Goal: Task Accomplishment & Management: Use online tool/utility

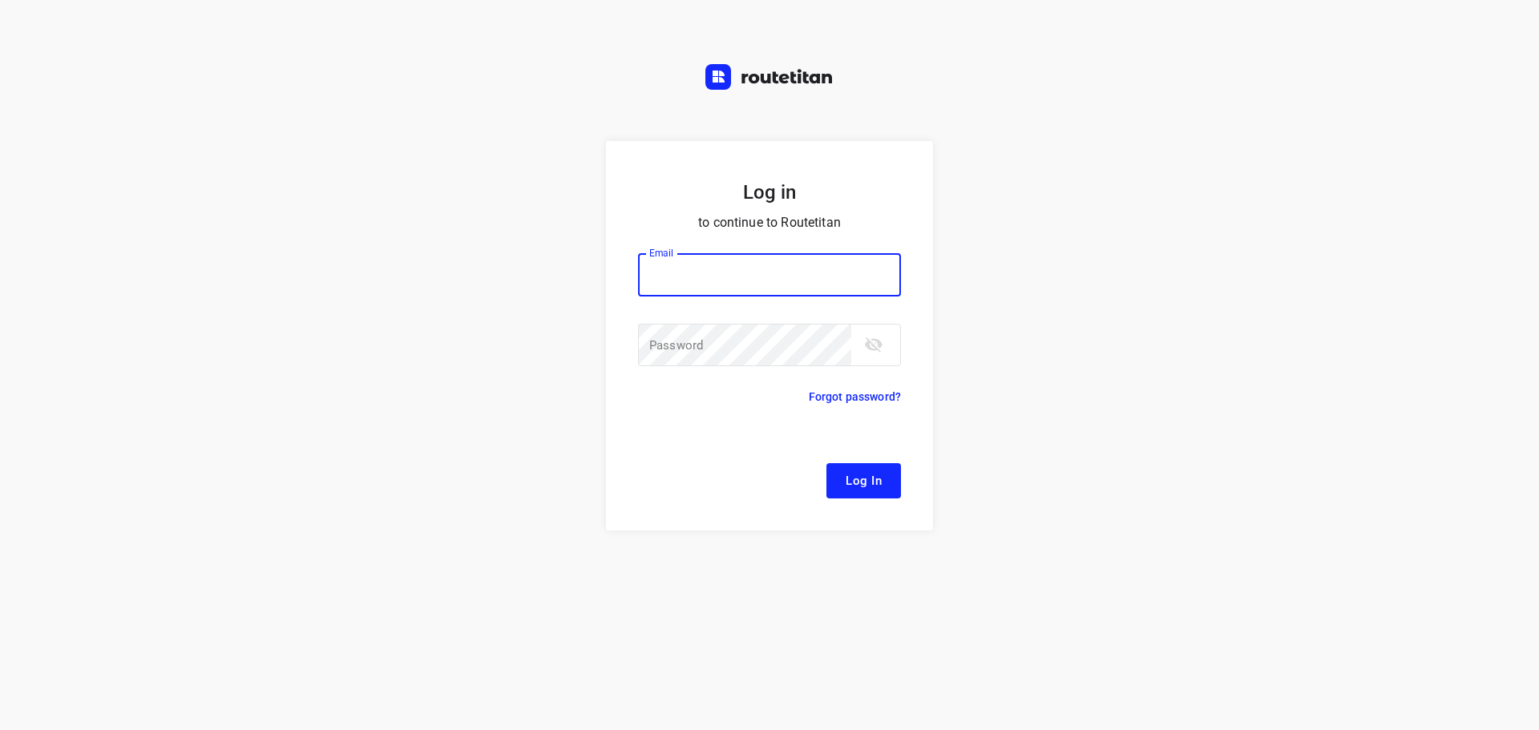
type input "[EMAIL_ADDRESS][DOMAIN_NAME]"
click at [860, 485] on span "Log In" at bounding box center [864, 481] width 36 height 21
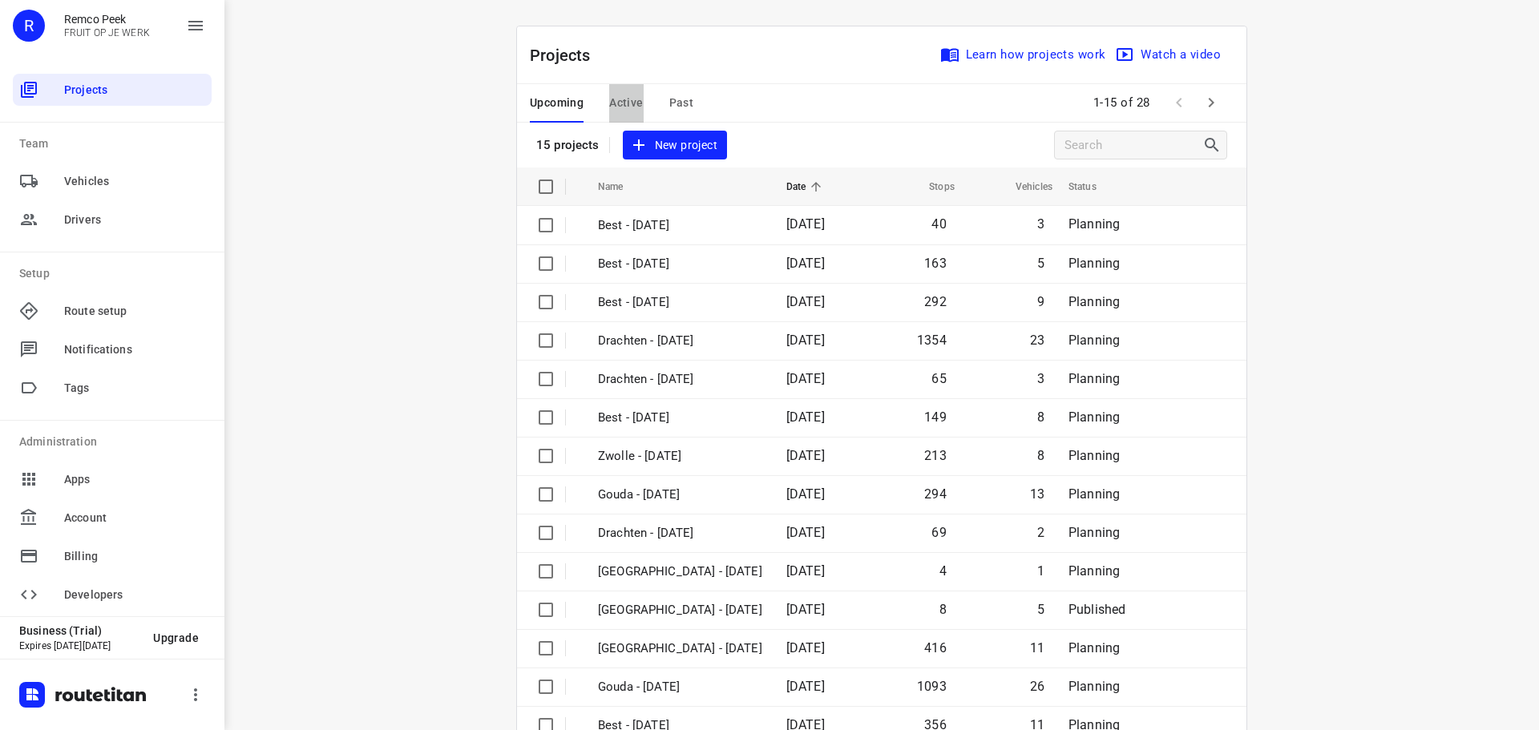
click at [627, 104] on span "Active" at bounding box center [626, 103] width 34 height 20
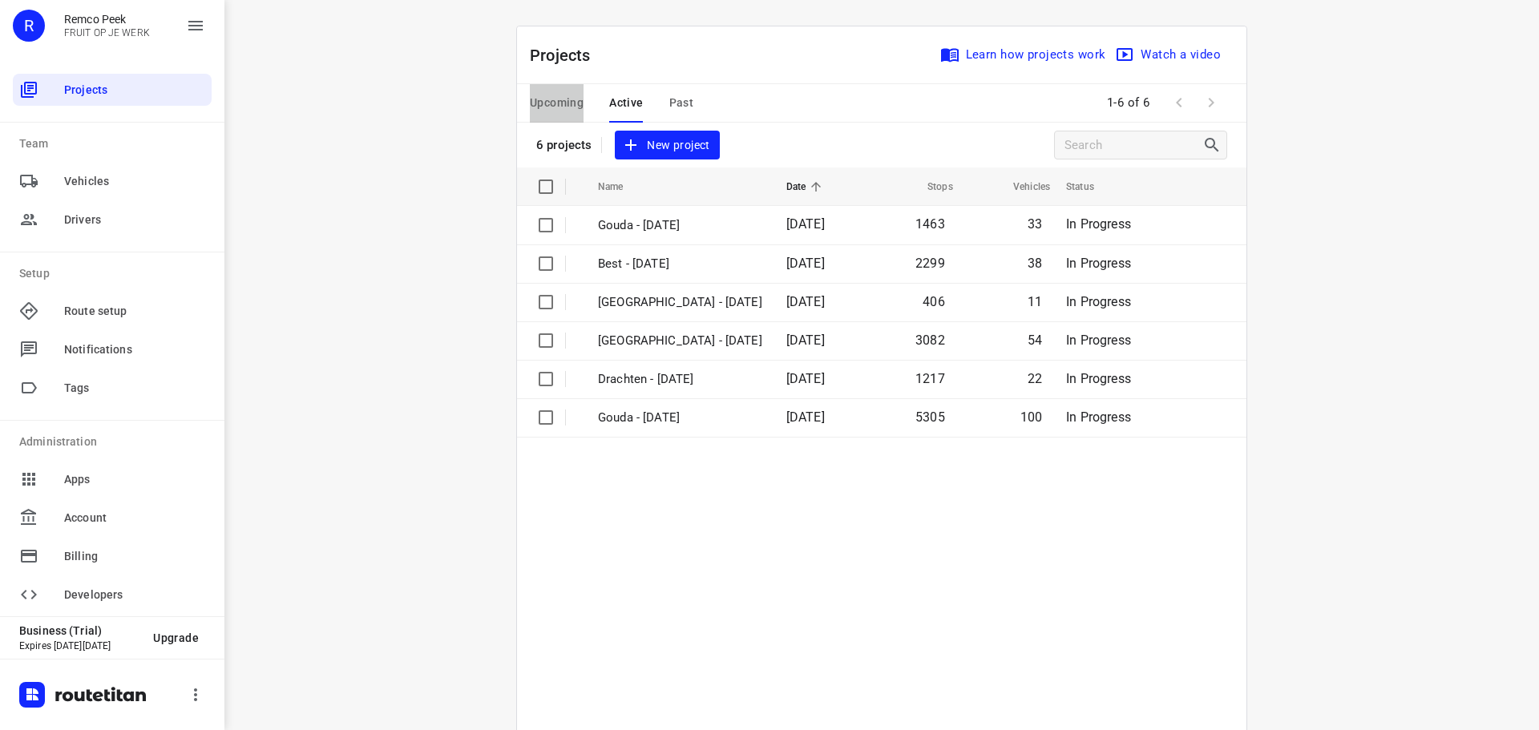
click at [572, 100] on span "Upcoming" at bounding box center [557, 103] width 54 height 20
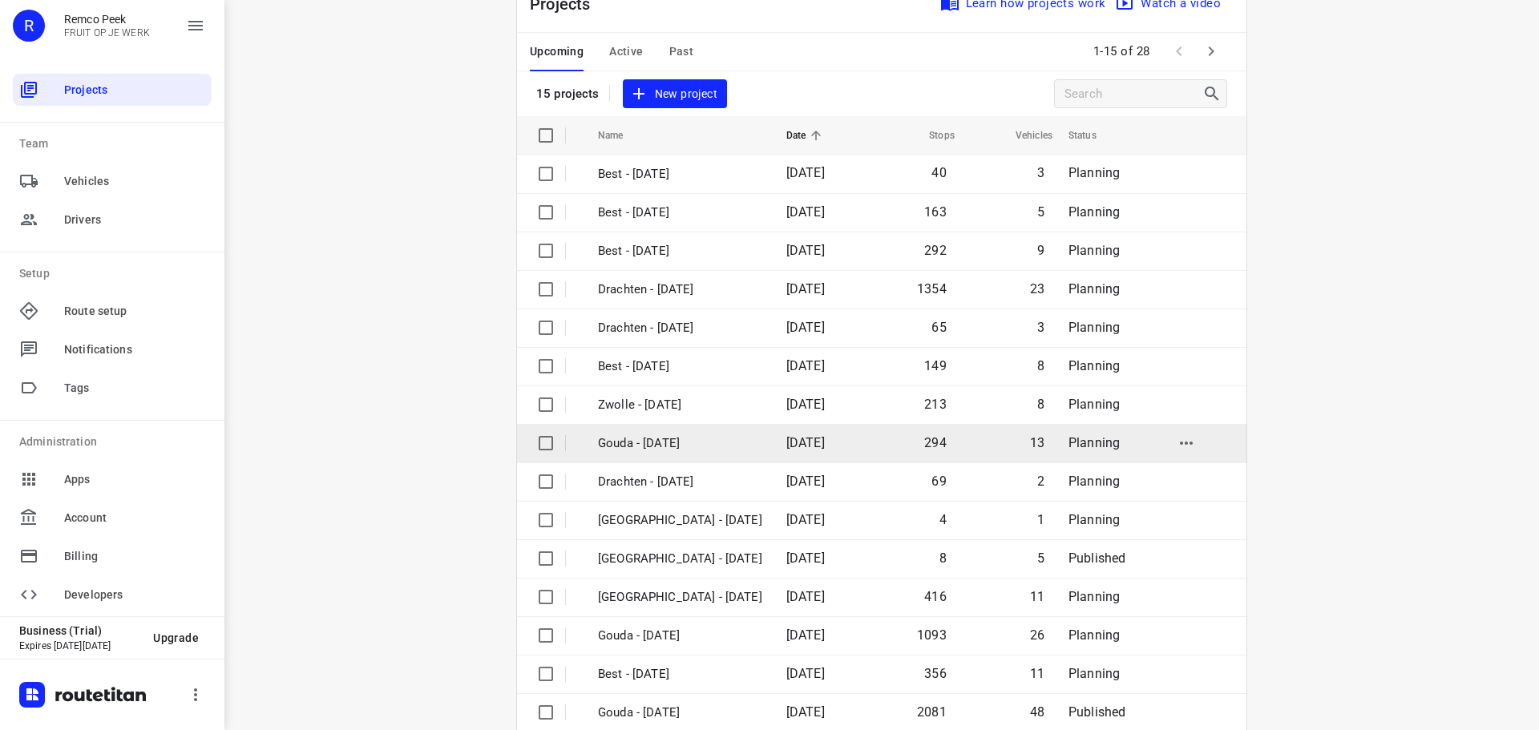
scroll to position [80, 0]
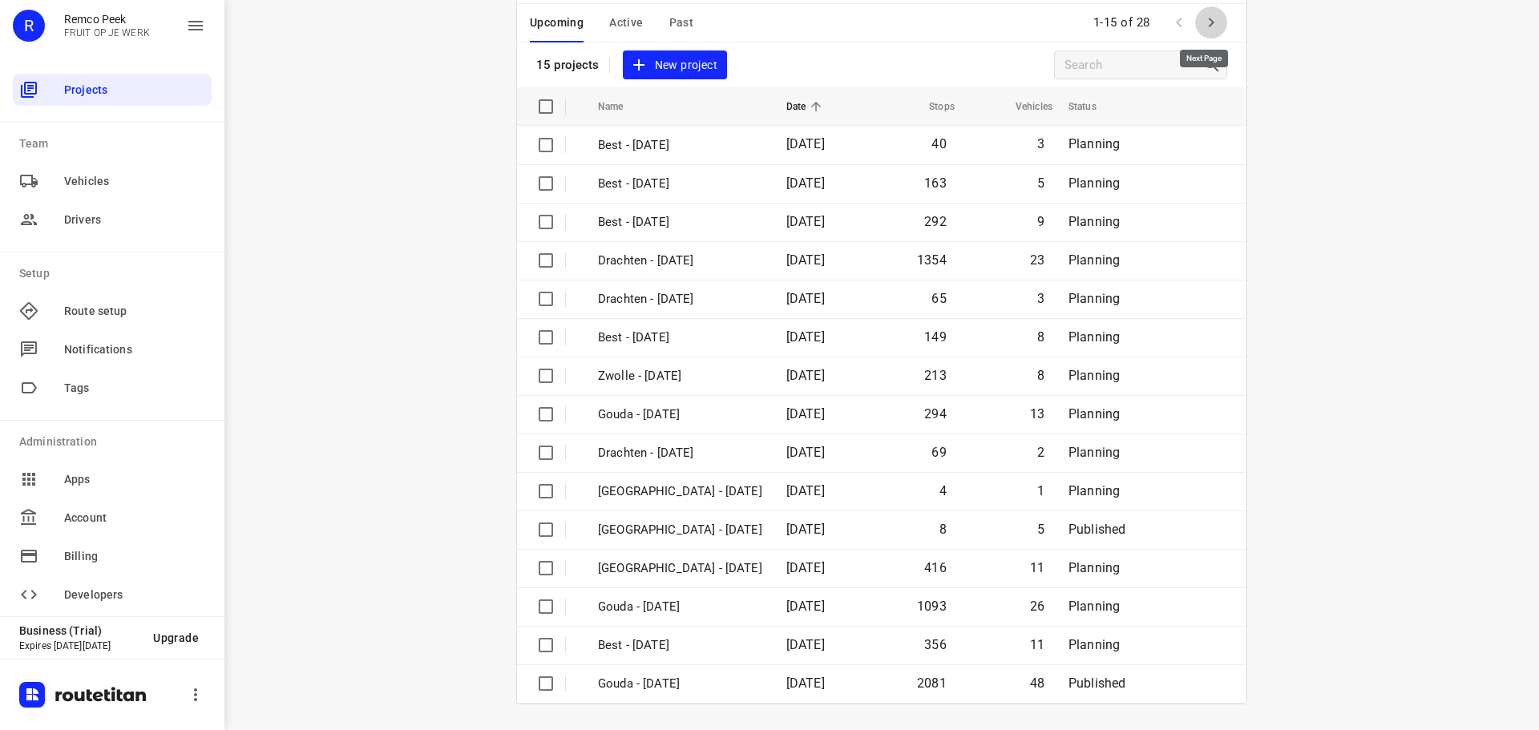
click at [1206, 20] on icon "button" at bounding box center [1211, 22] width 19 height 19
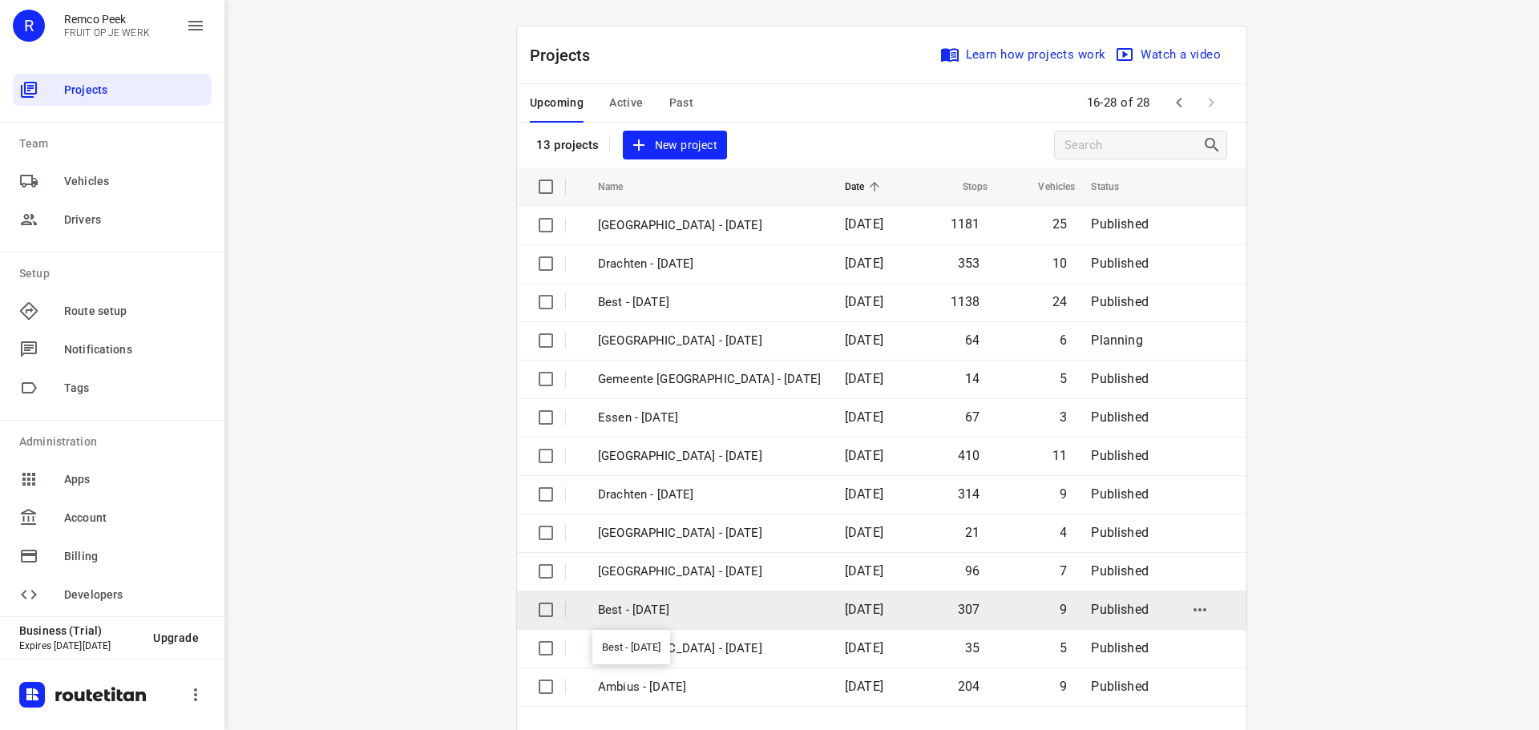
click at [700, 617] on p "Best - [DATE]" at bounding box center [709, 610] width 223 height 18
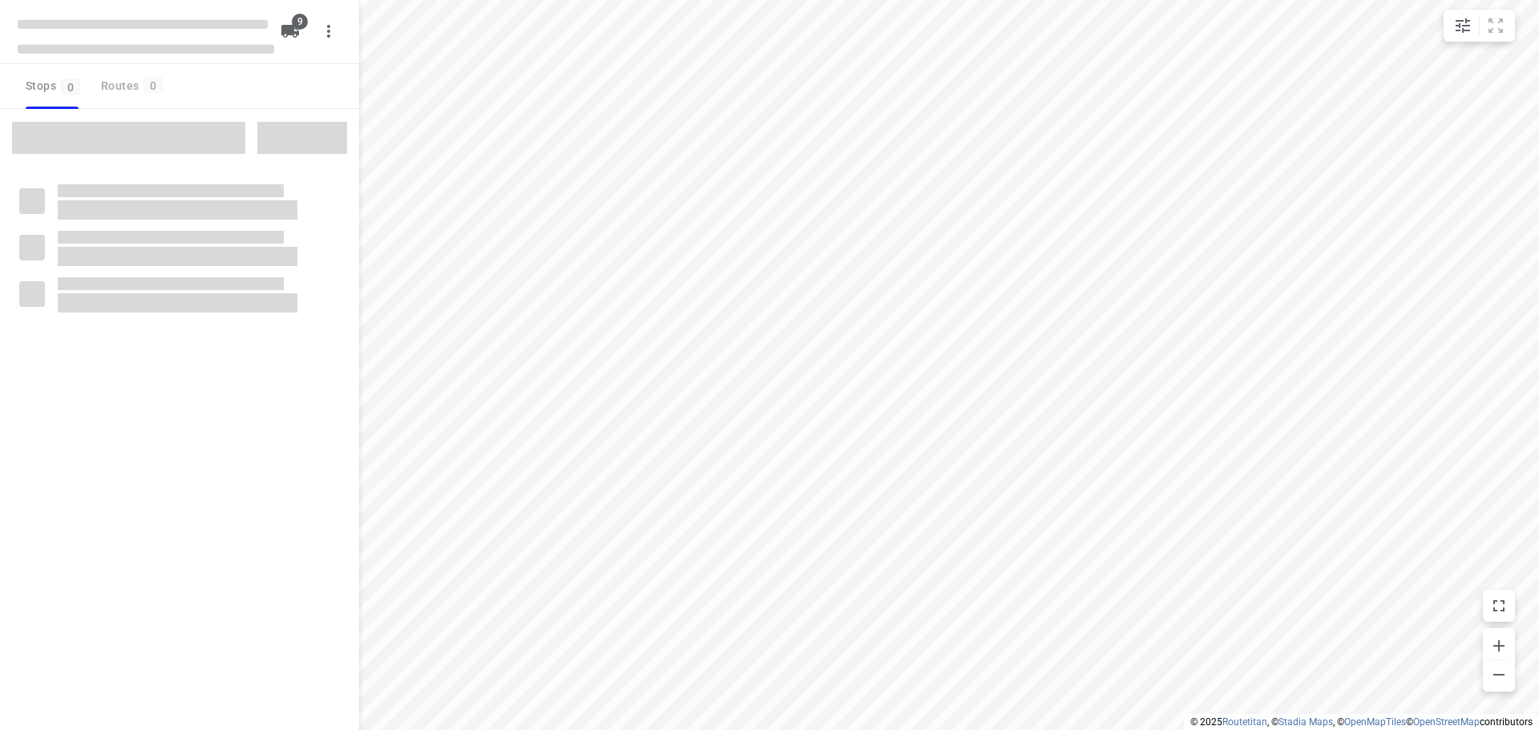
checkbox input "true"
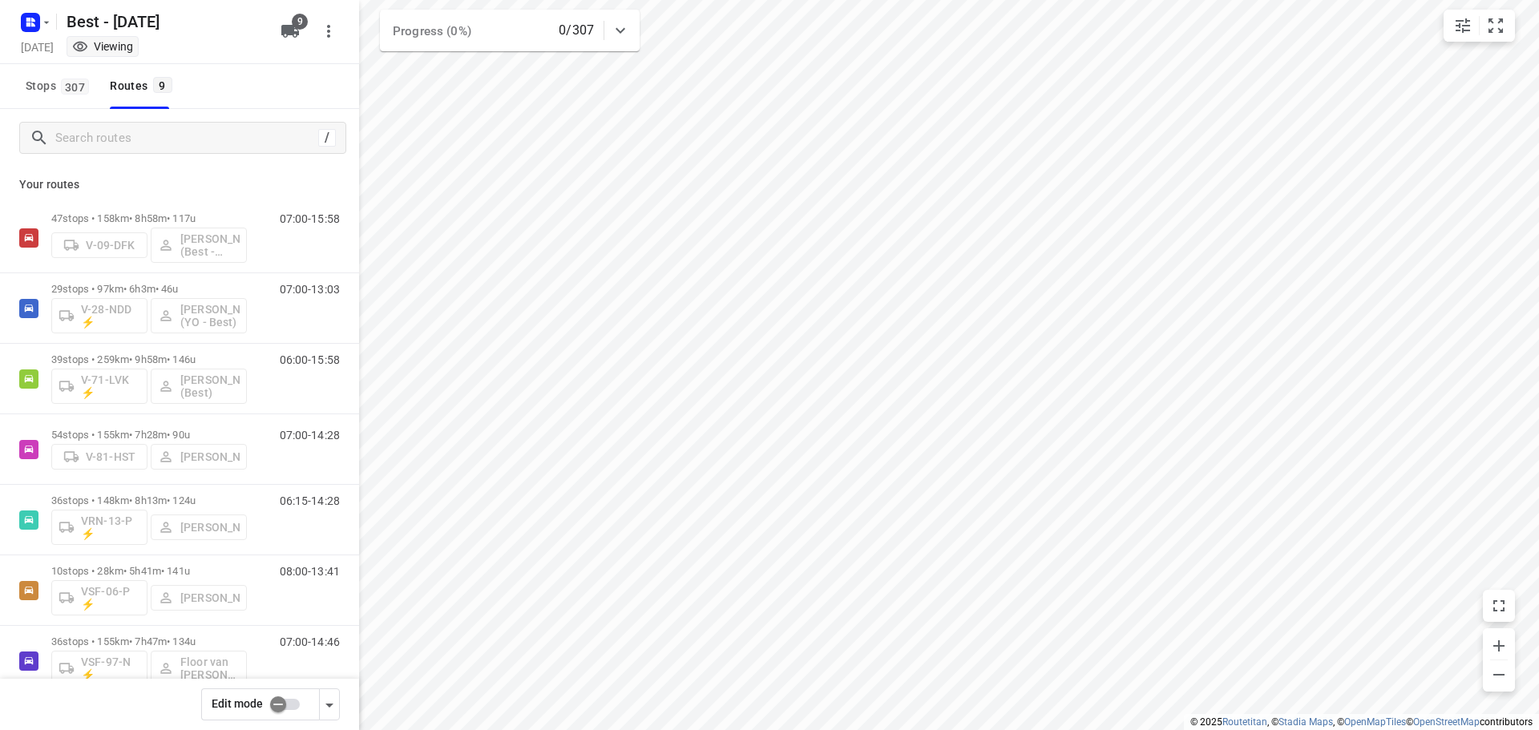
scroll to position [18, 0]
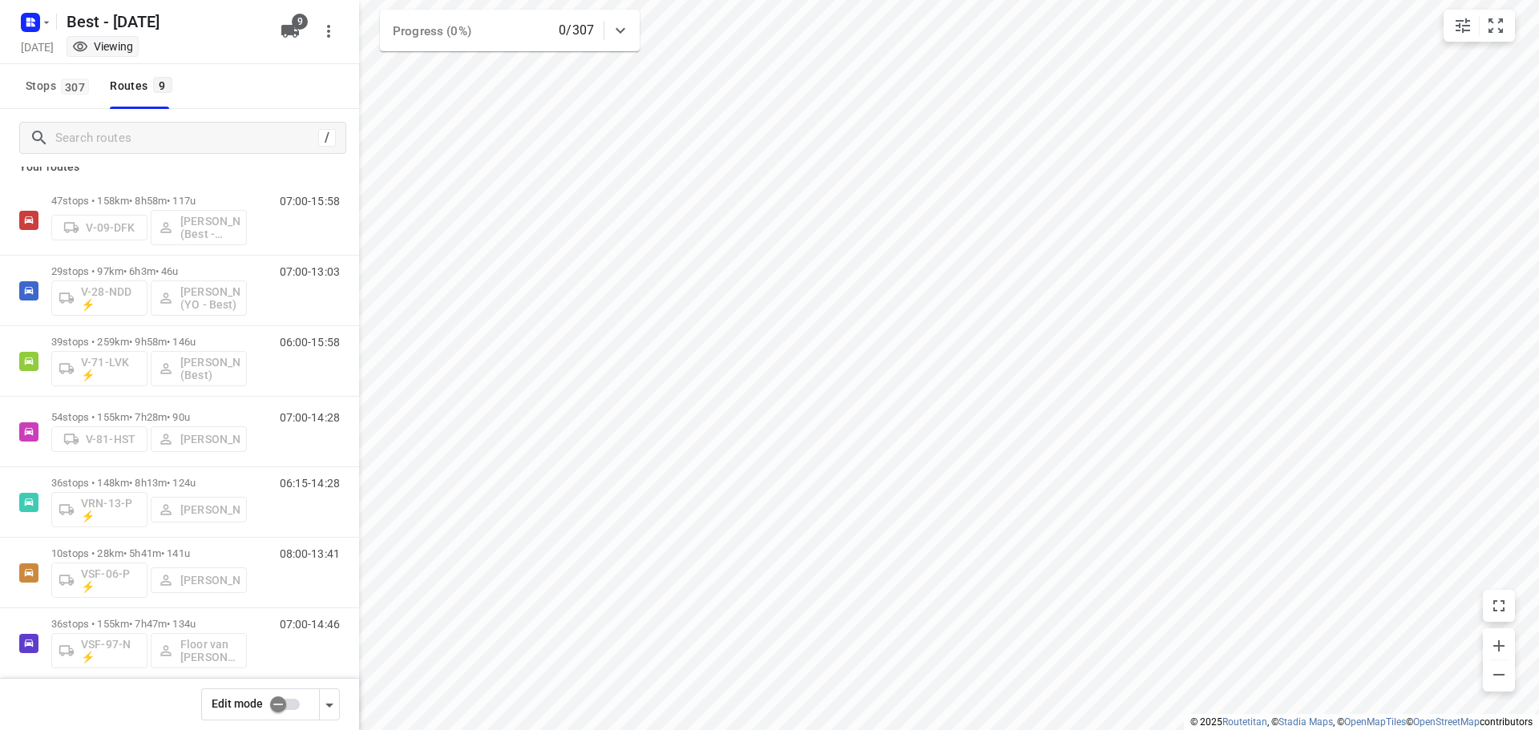
click at [273, 710] on input "checkbox" at bounding box center [277, 704] width 91 height 30
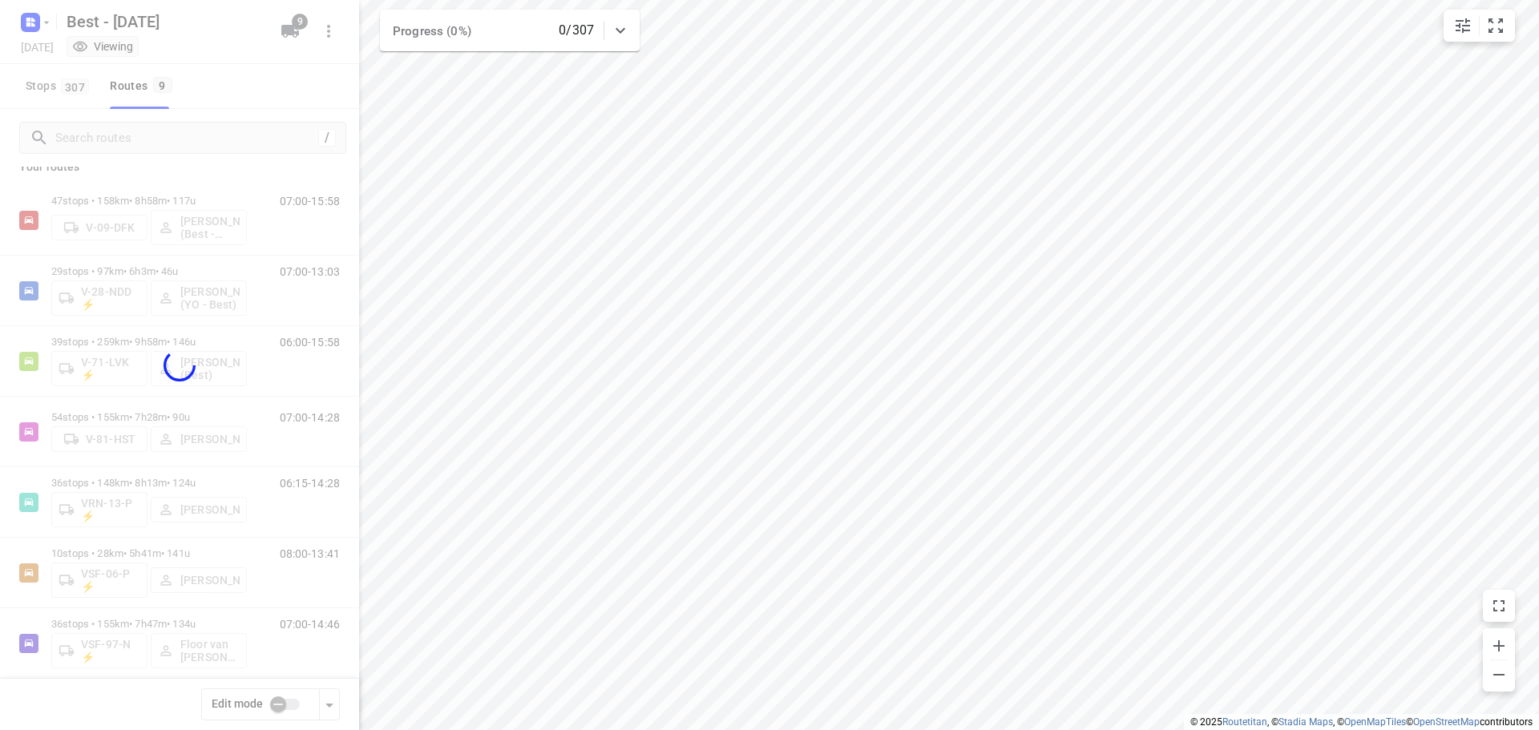
checkbox input "true"
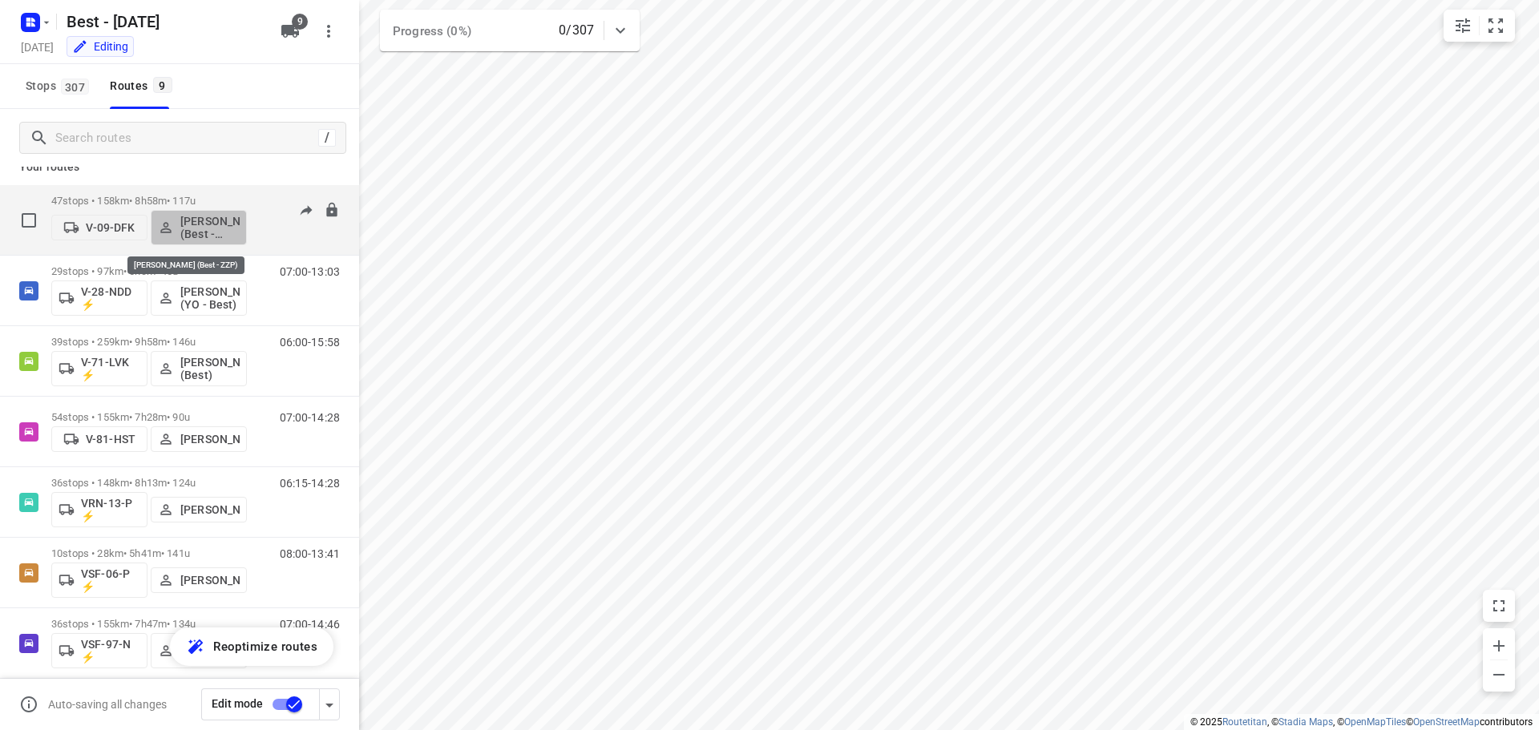
click at [226, 224] on p "[PERSON_NAME] (Best - ZZP)" at bounding box center [209, 228] width 59 height 26
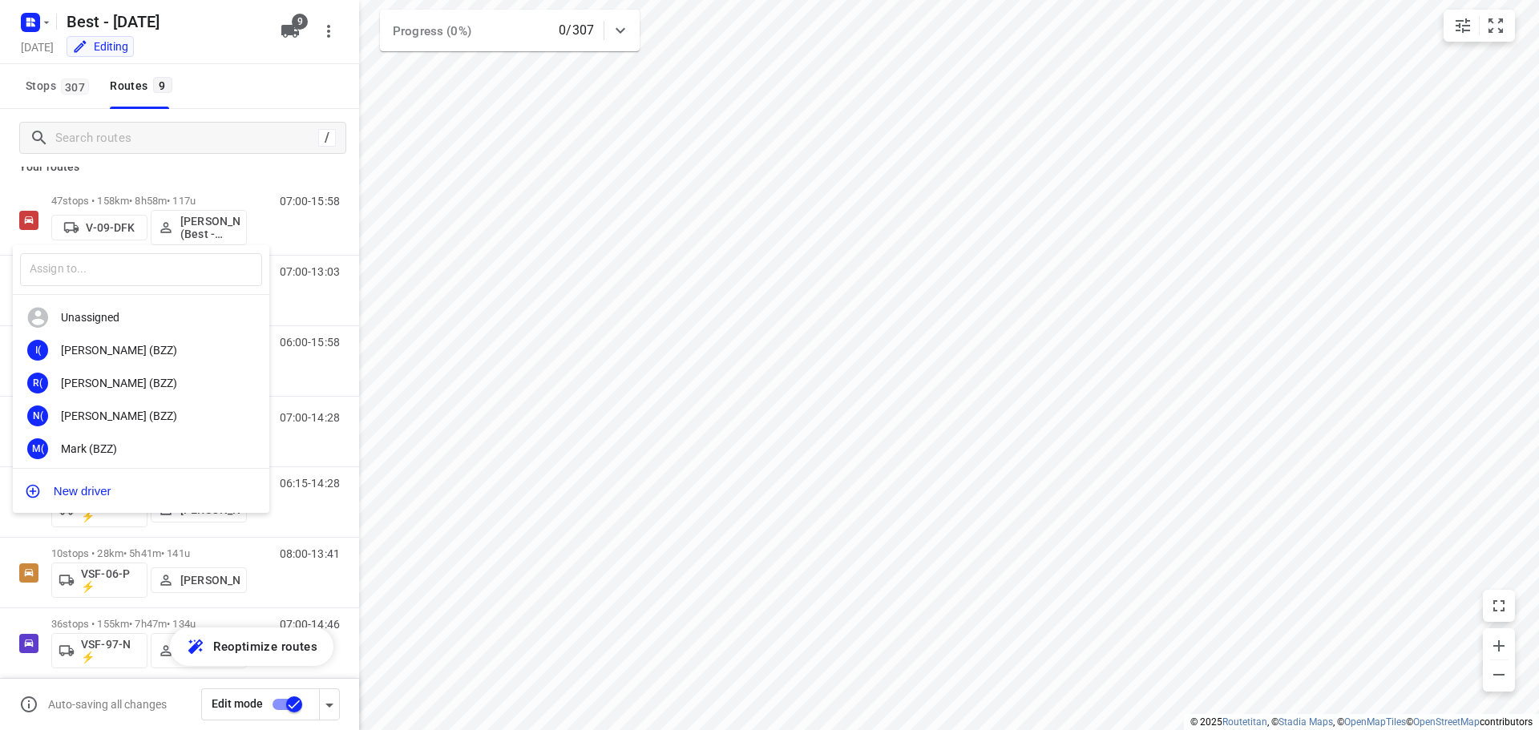
click at [224, 111] on div at bounding box center [769, 365] width 1539 height 730
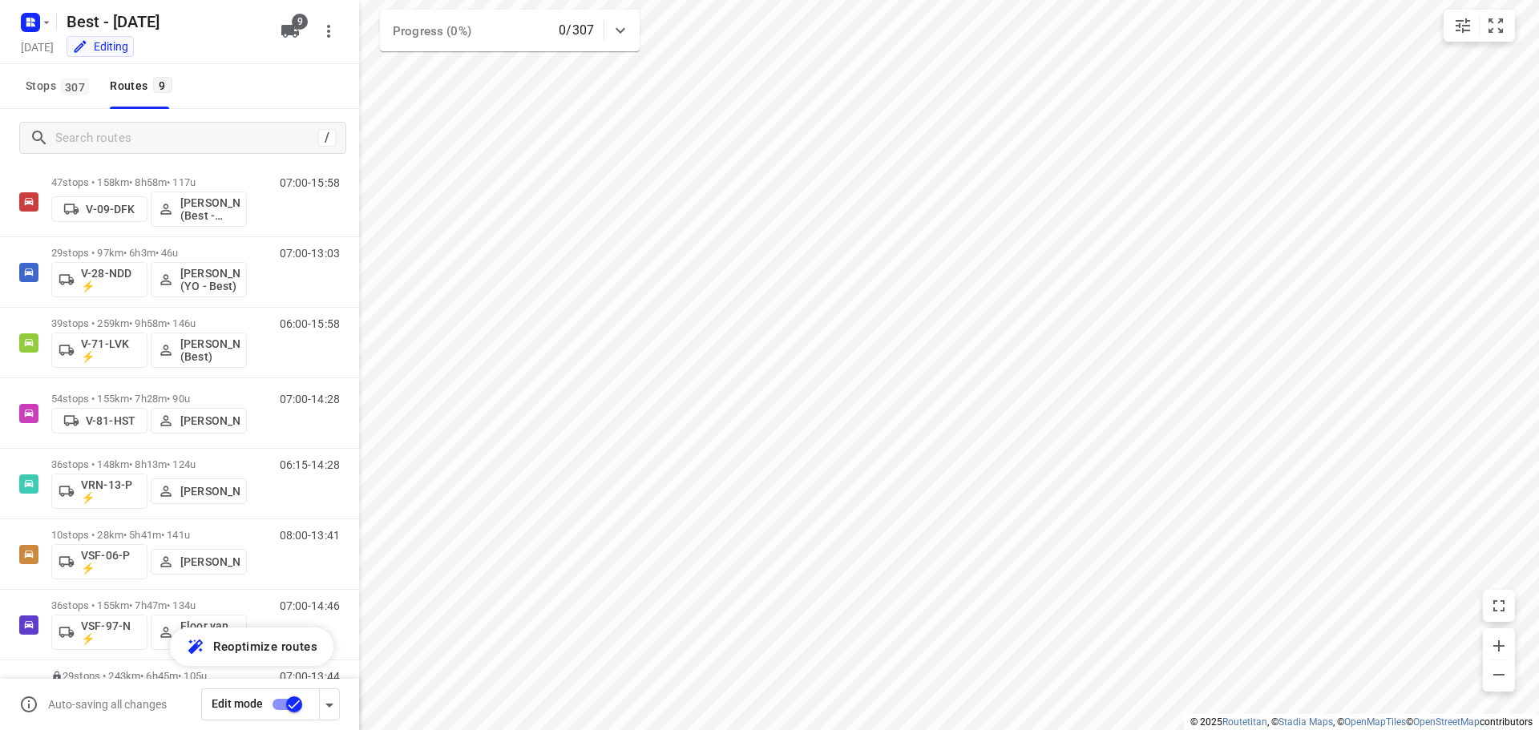
scroll to position [0, 0]
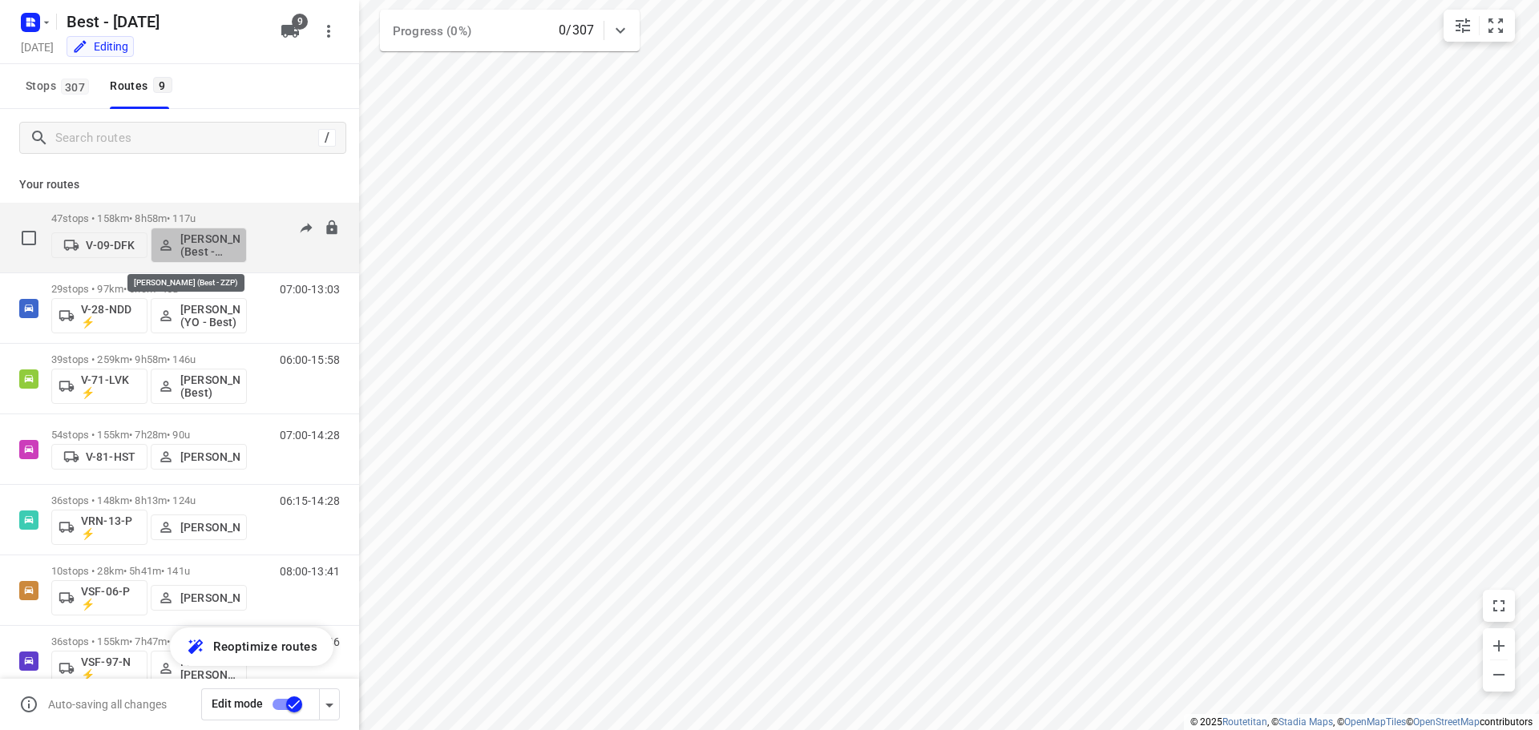
click at [198, 252] on p "[PERSON_NAME] (Best - ZZP)" at bounding box center [209, 245] width 59 height 26
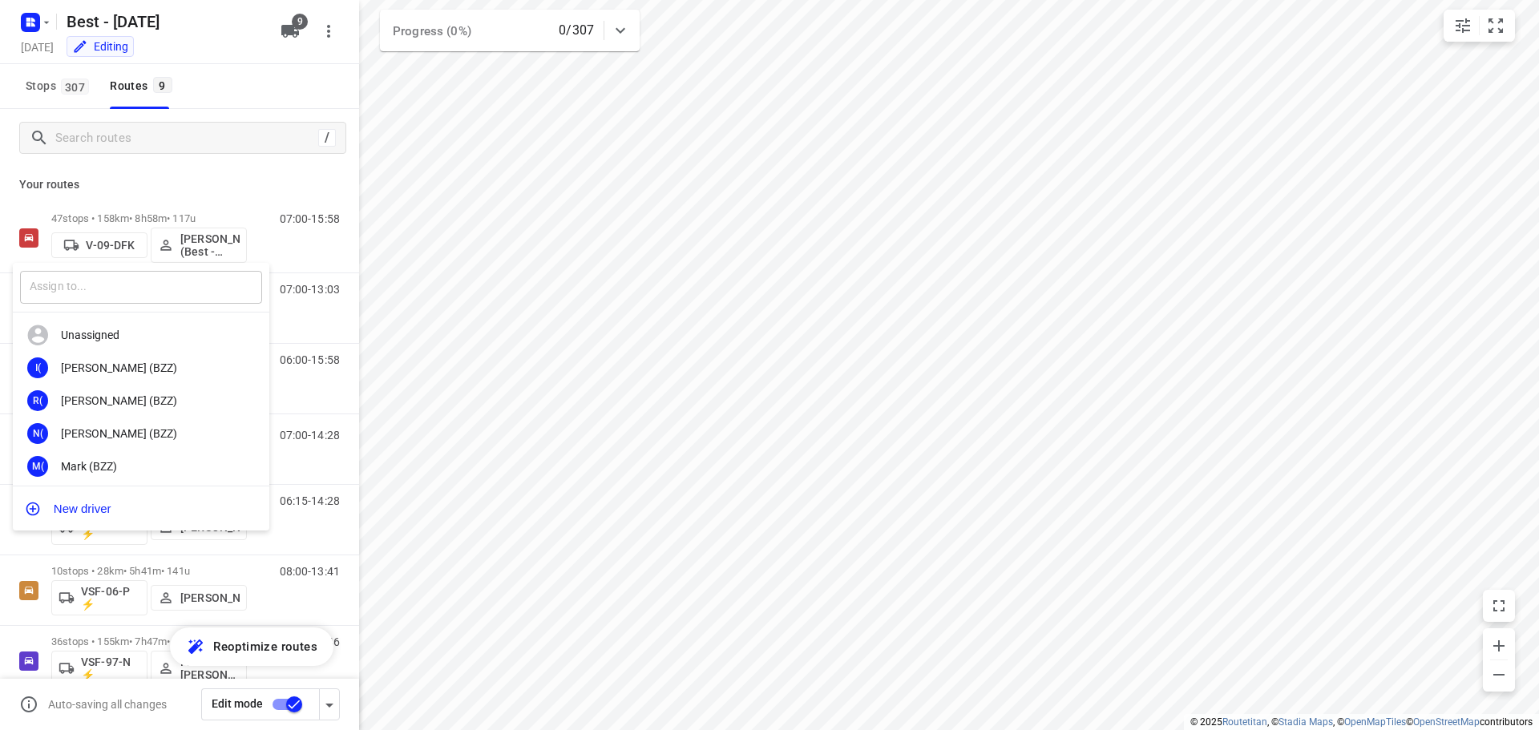
click at [204, 284] on input "text" at bounding box center [141, 287] width 242 height 33
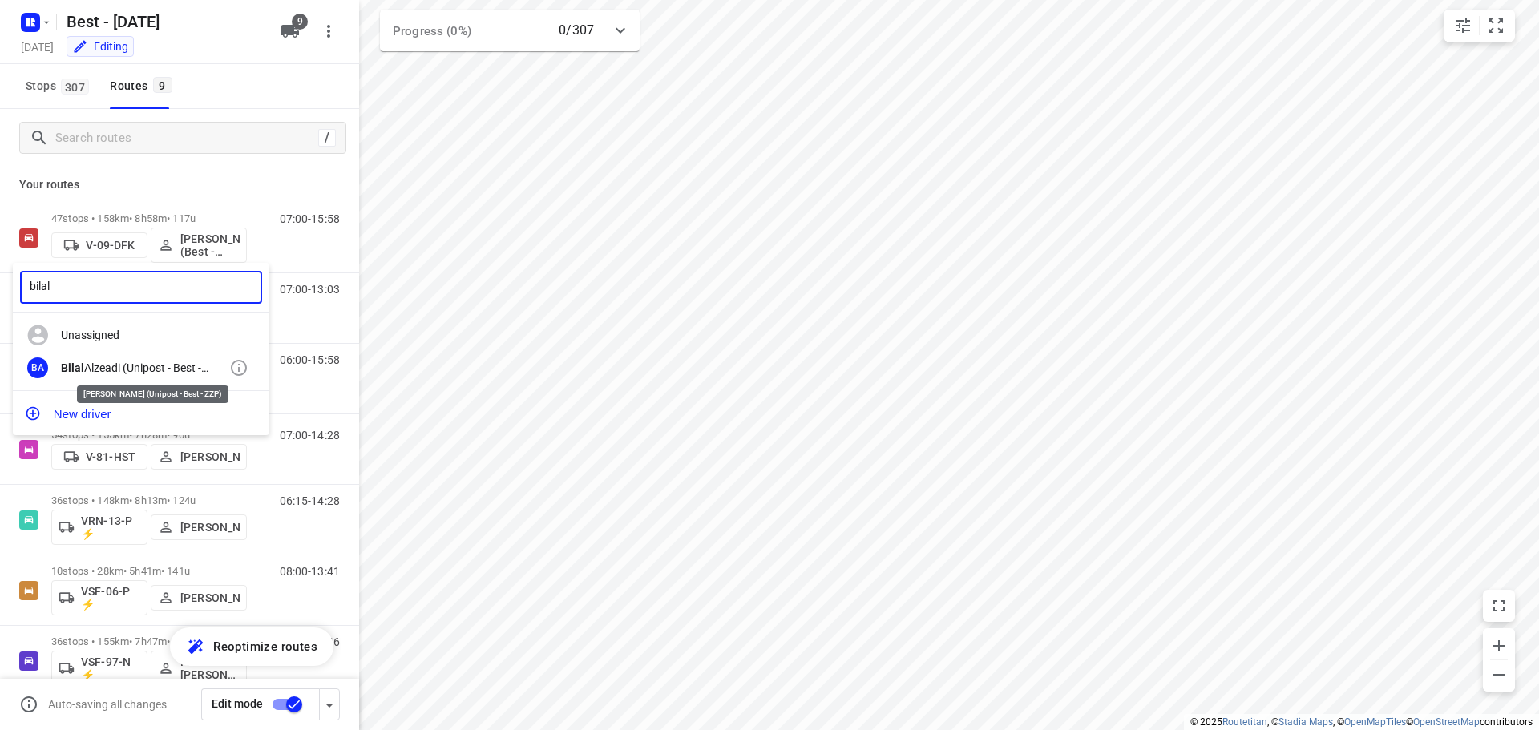
type input "bilal"
click at [165, 372] on div "[PERSON_NAME] (Unipost - Best - ZZP)" at bounding box center [145, 367] width 168 height 13
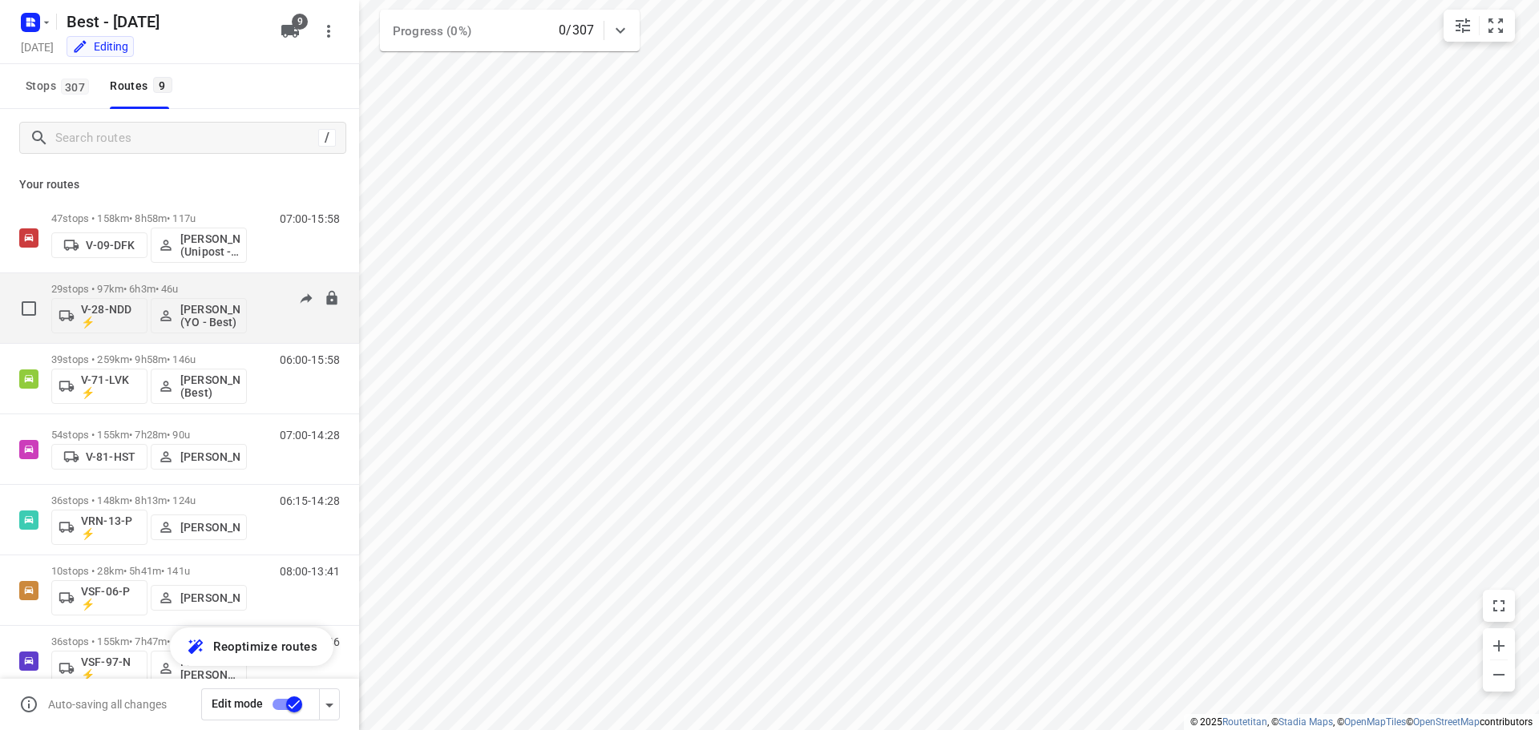
click at [213, 282] on div "29 stops • 97km • 6h3m • 46u V-28-NDD ⚡ [PERSON_NAME] (YO - Best)" at bounding box center [149, 308] width 196 height 67
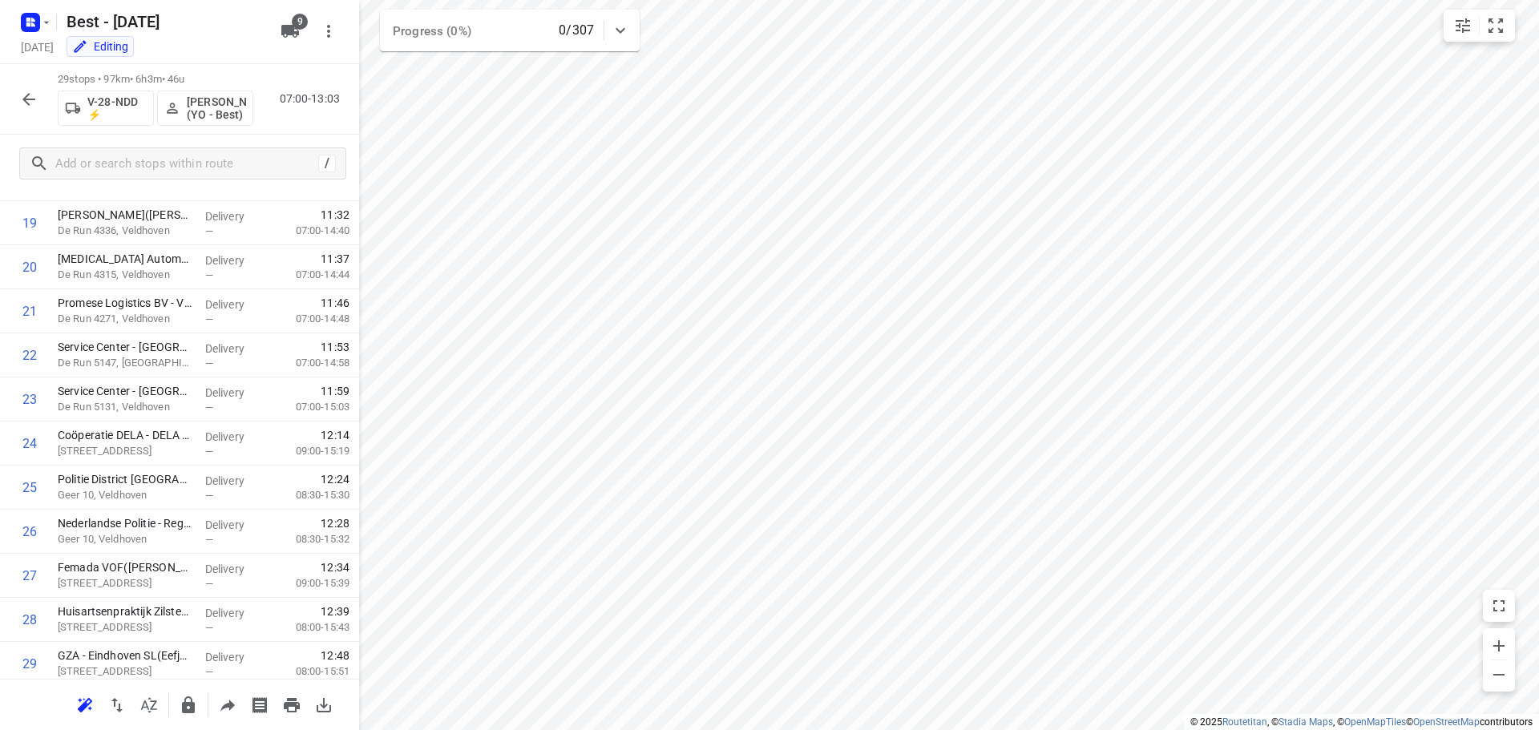
scroll to position [916, 0]
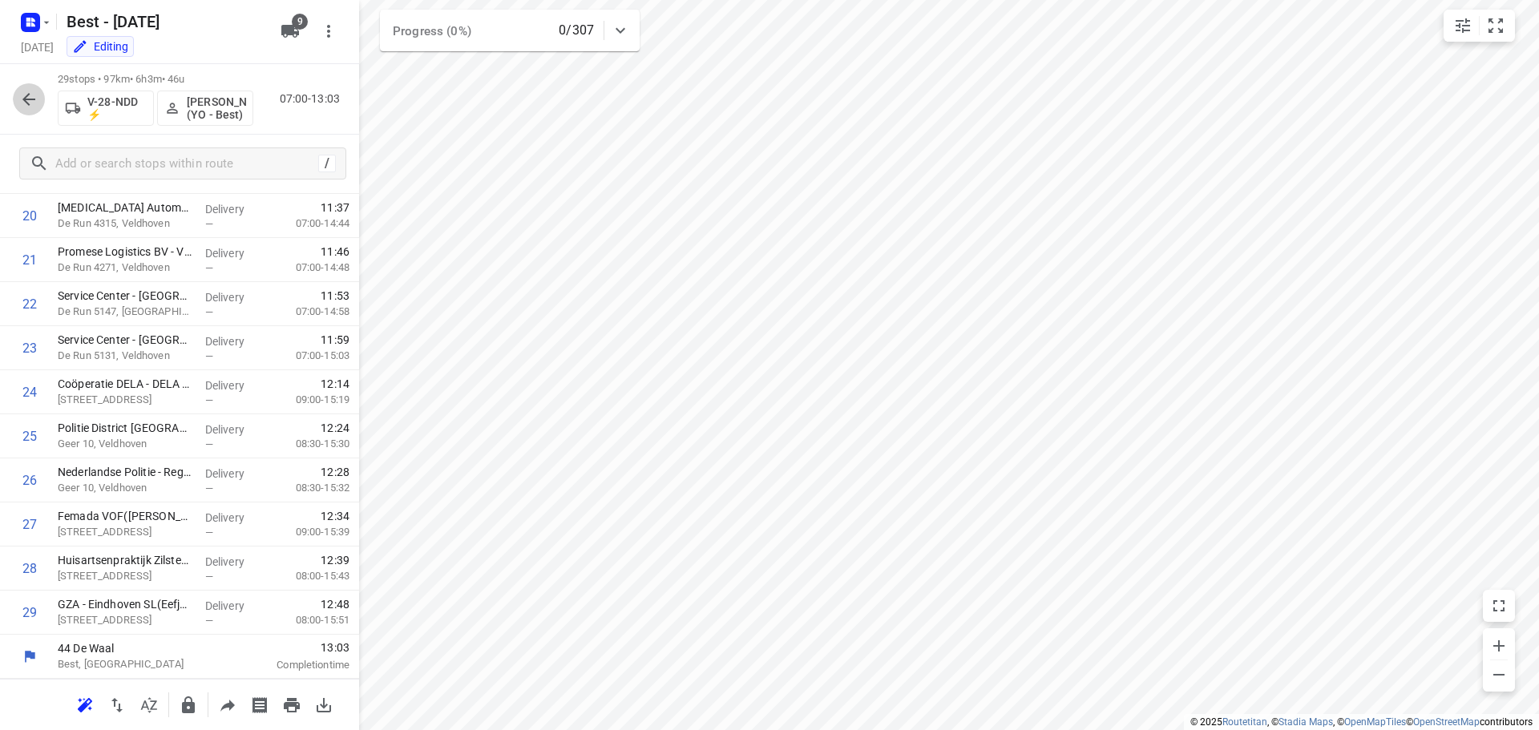
click at [30, 95] on icon "button" at bounding box center [28, 99] width 19 height 19
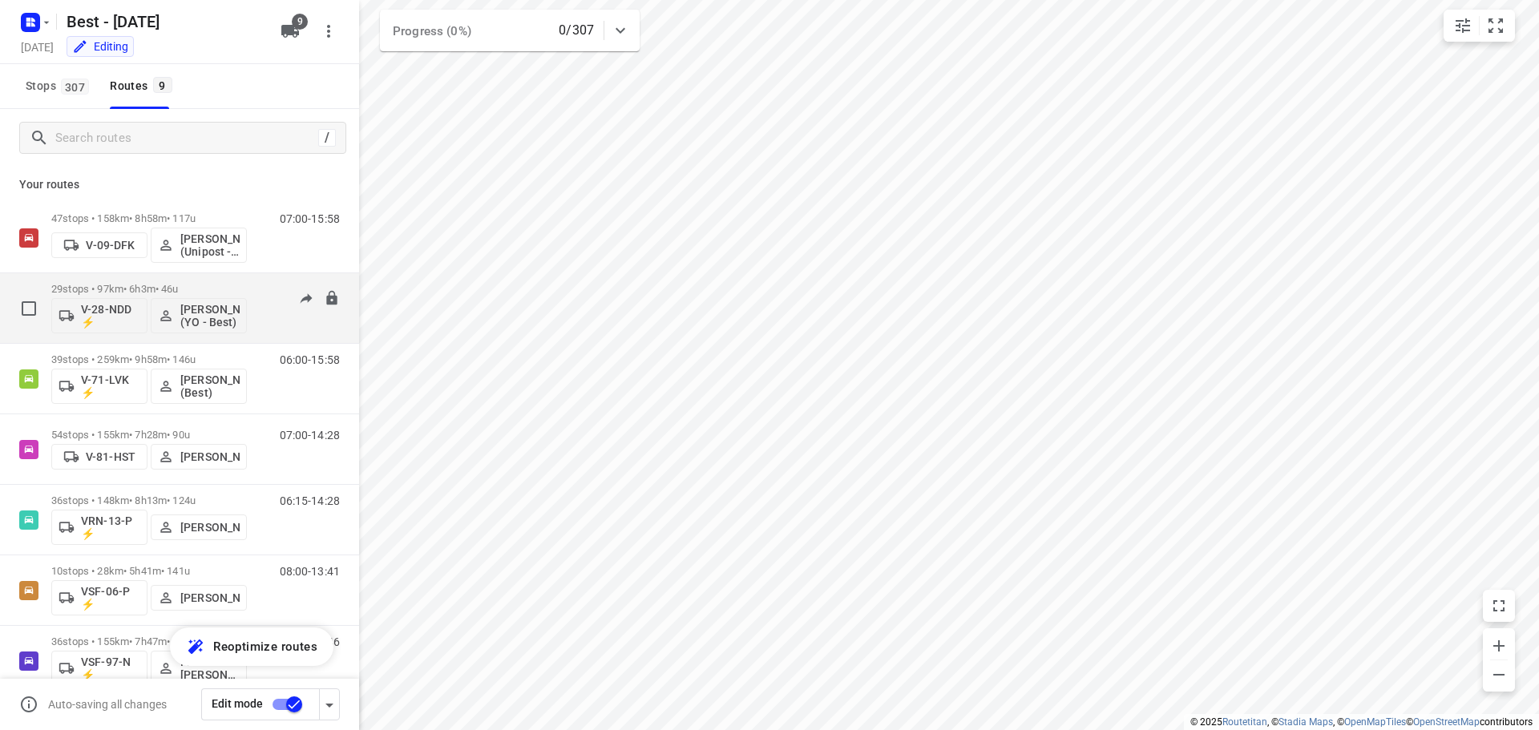
click at [212, 319] on p "[PERSON_NAME] (YO - Best)" at bounding box center [209, 316] width 59 height 26
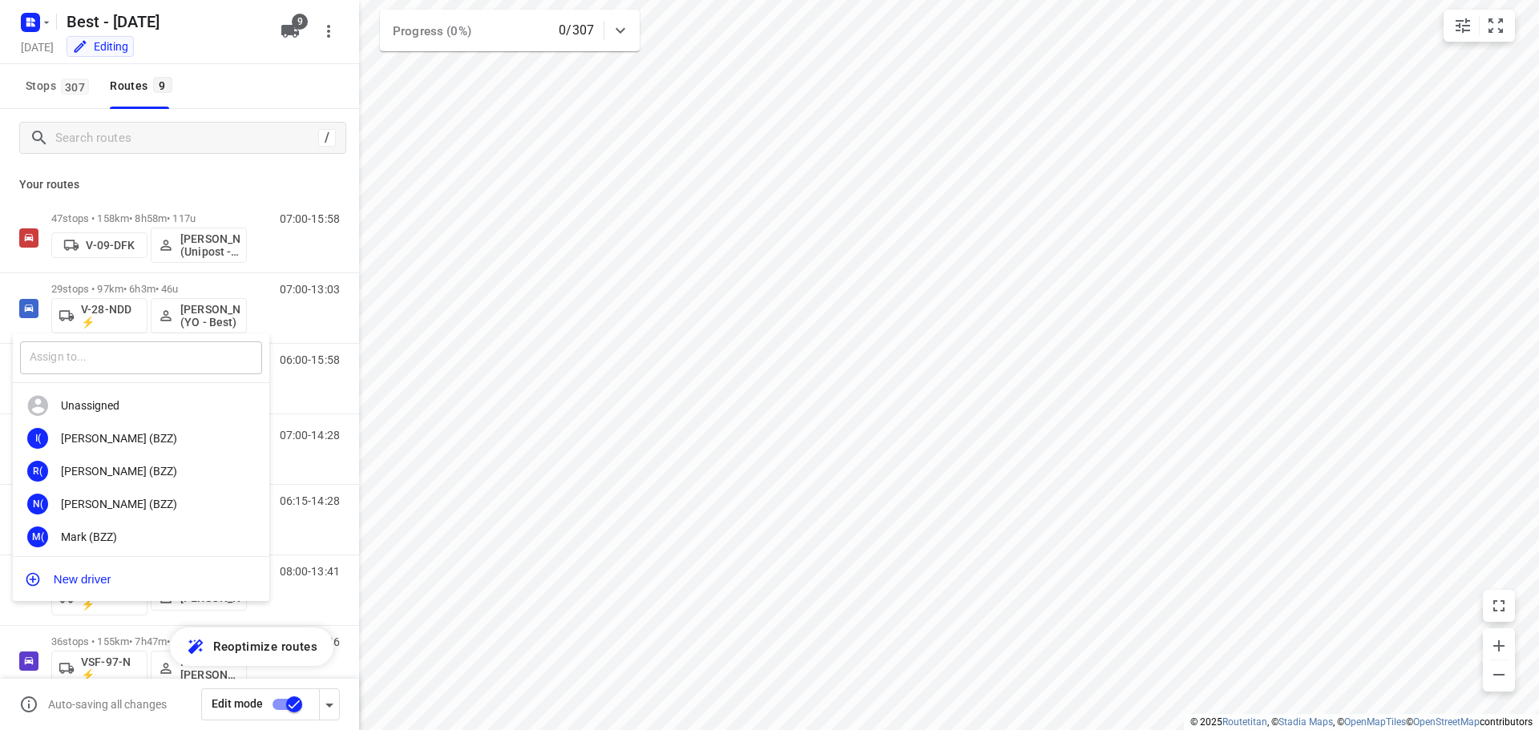
click at [144, 366] on input "text" at bounding box center [141, 357] width 242 height 33
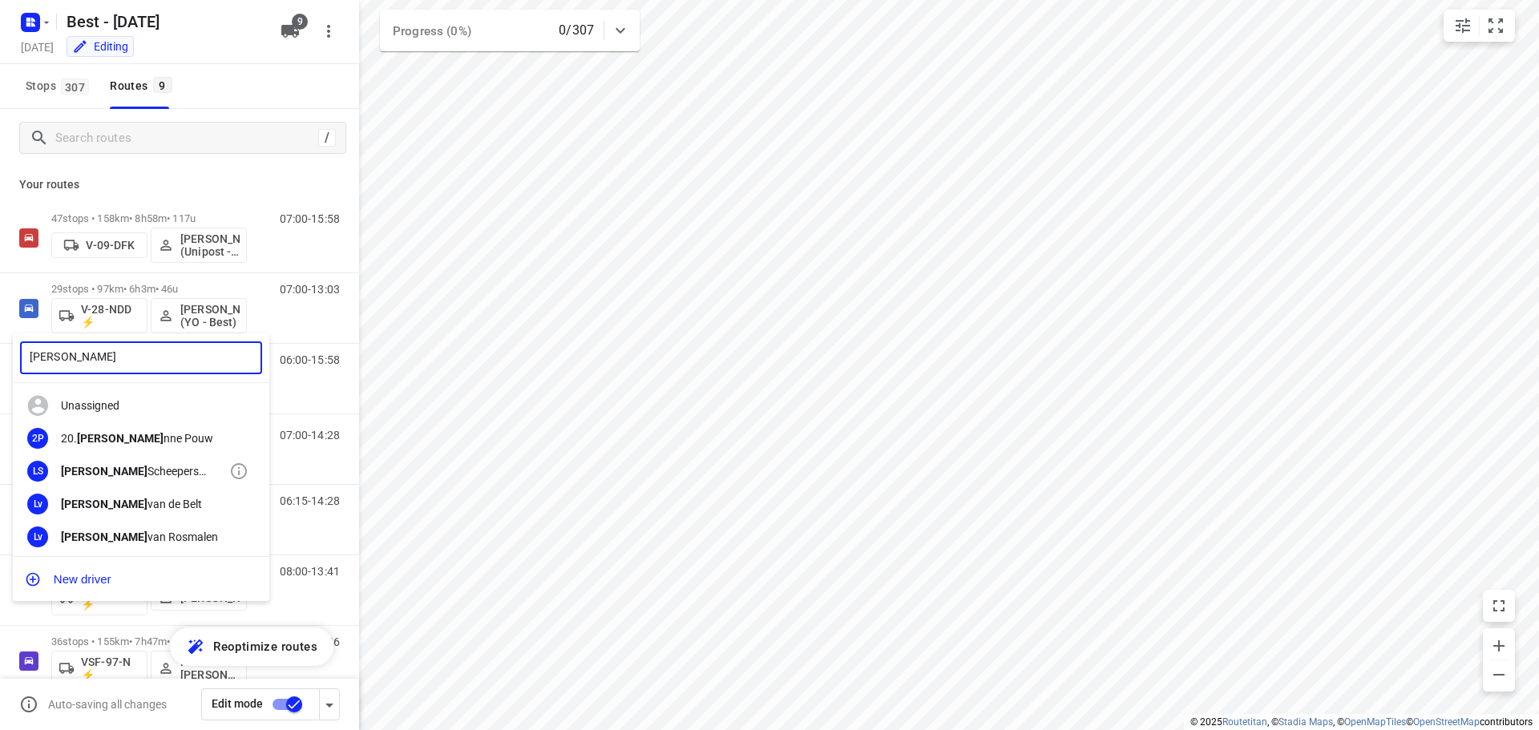
type input "[PERSON_NAME]"
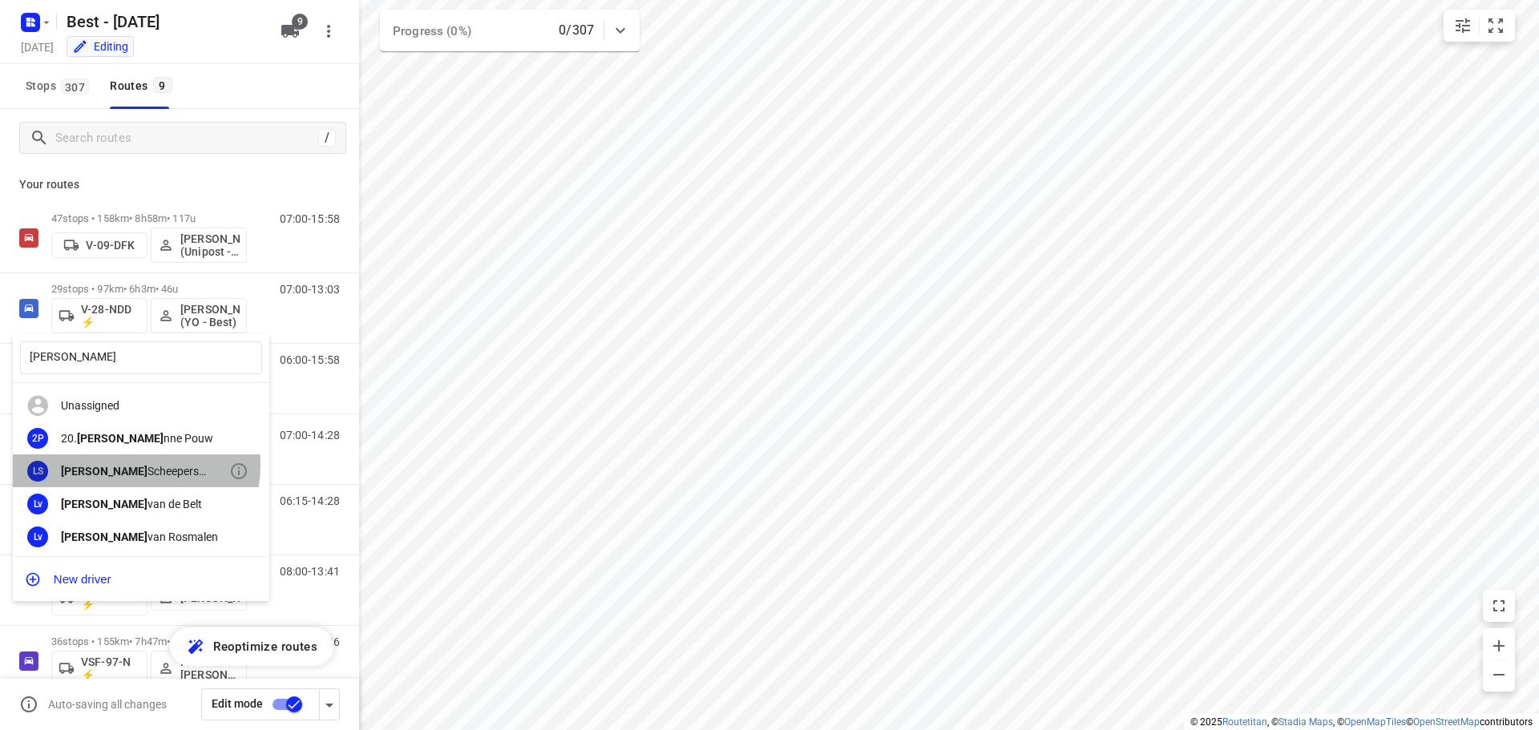
click at [115, 465] on div "[PERSON_NAME] (Best)" at bounding box center [145, 471] width 168 height 13
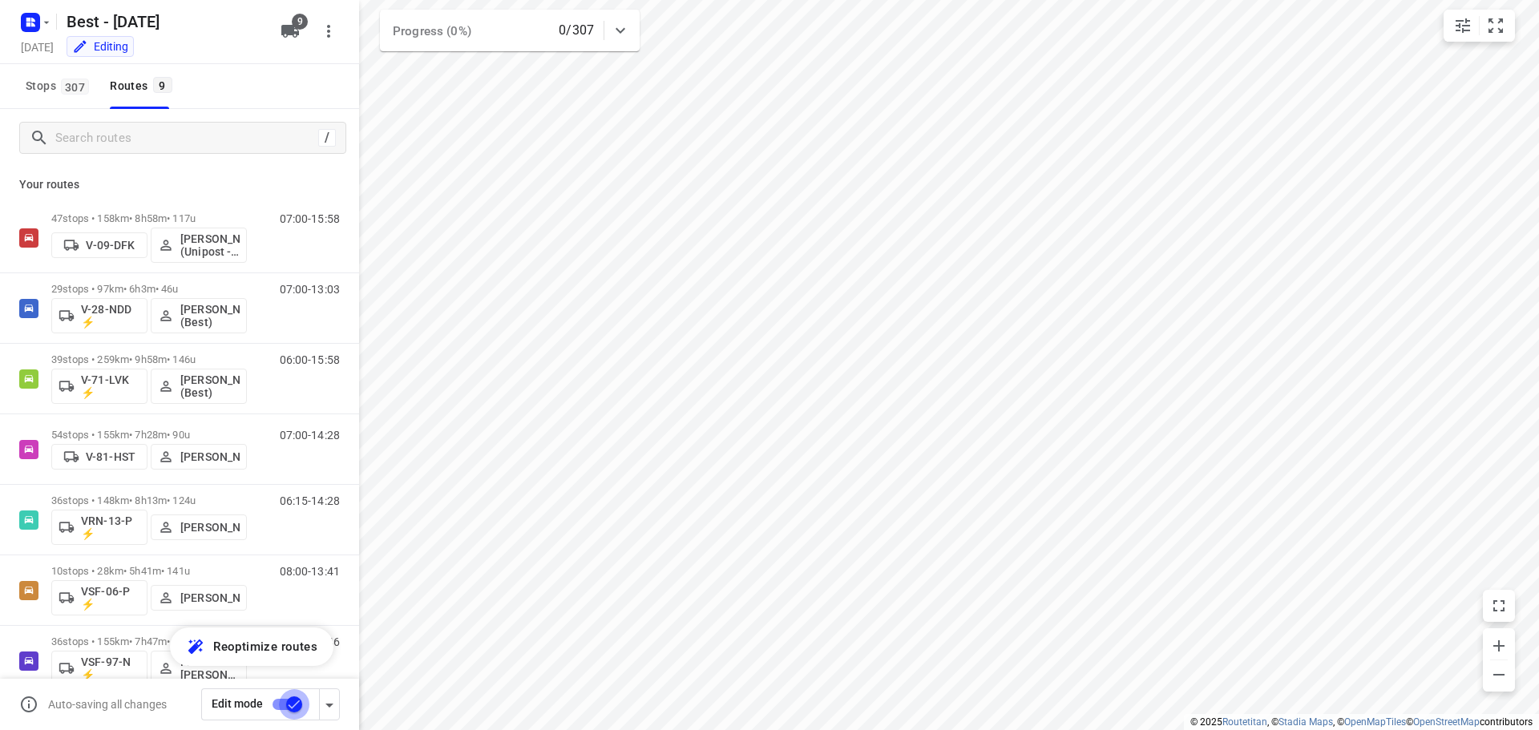
click at [293, 705] on input "checkbox" at bounding box center [293, 704] width 91 height 30
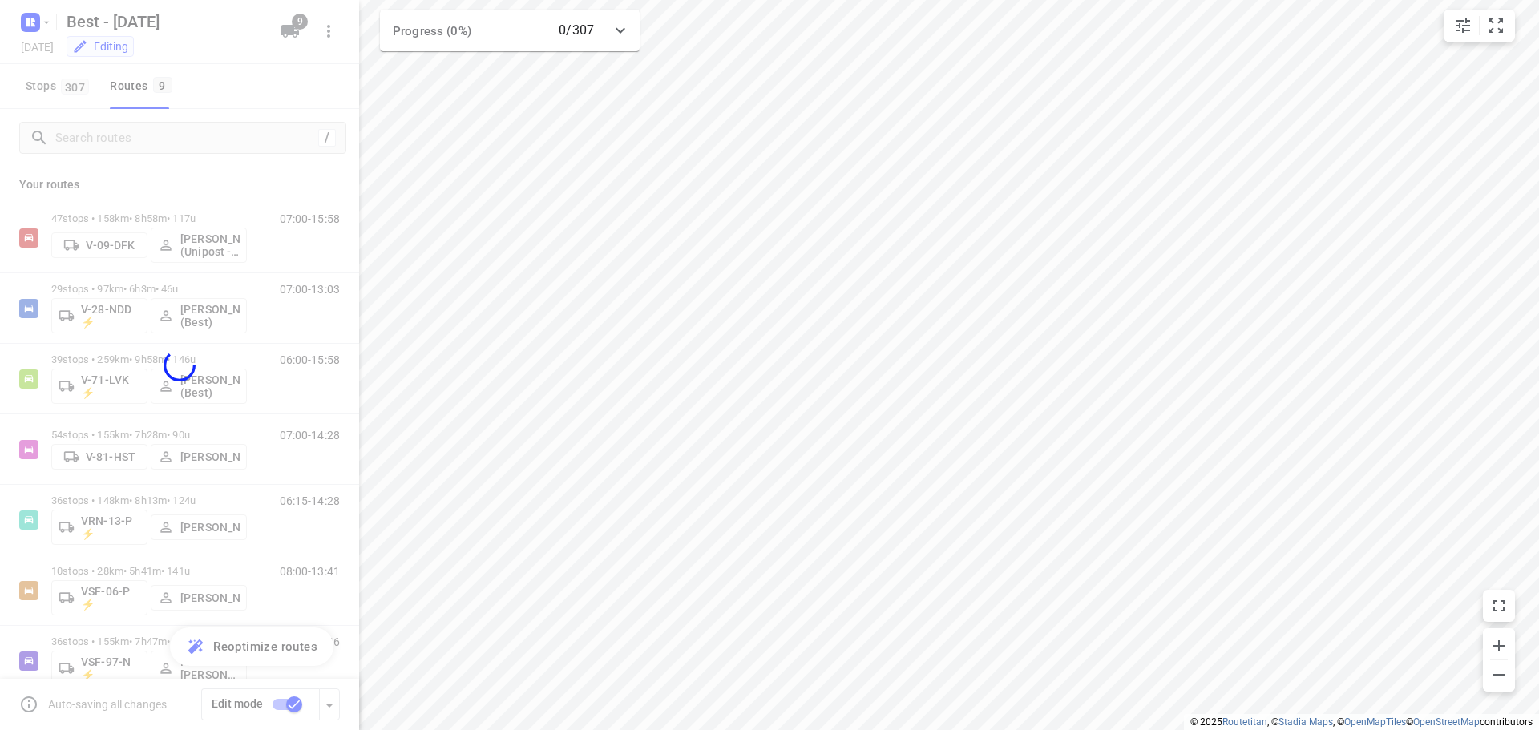
checkbox input "false"
